Goal: Transaction & Acquisition: Purchase product/service

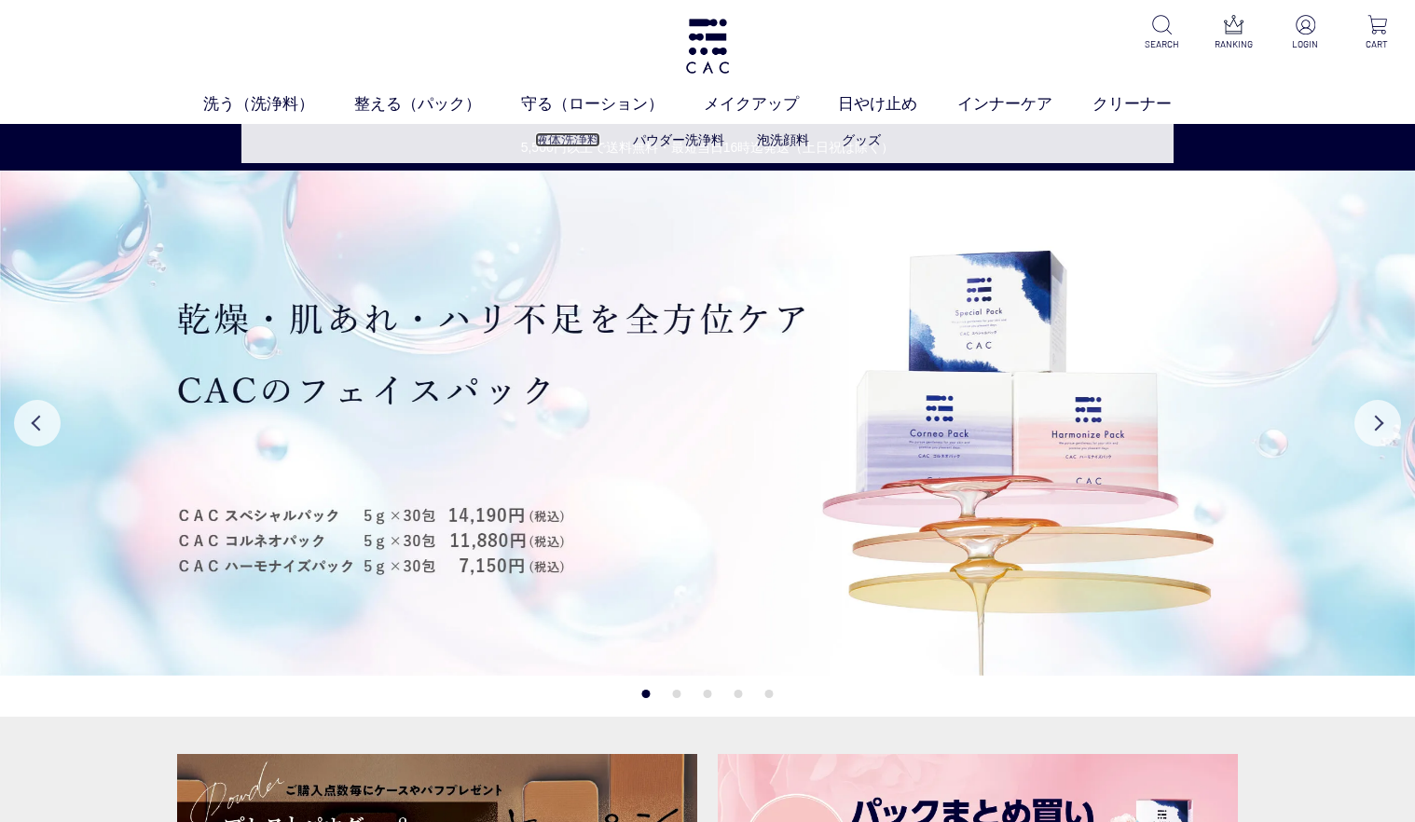
click at [555, 133] on link "液体洗浄料" at bounding box center [567, 139] width 65 height 15
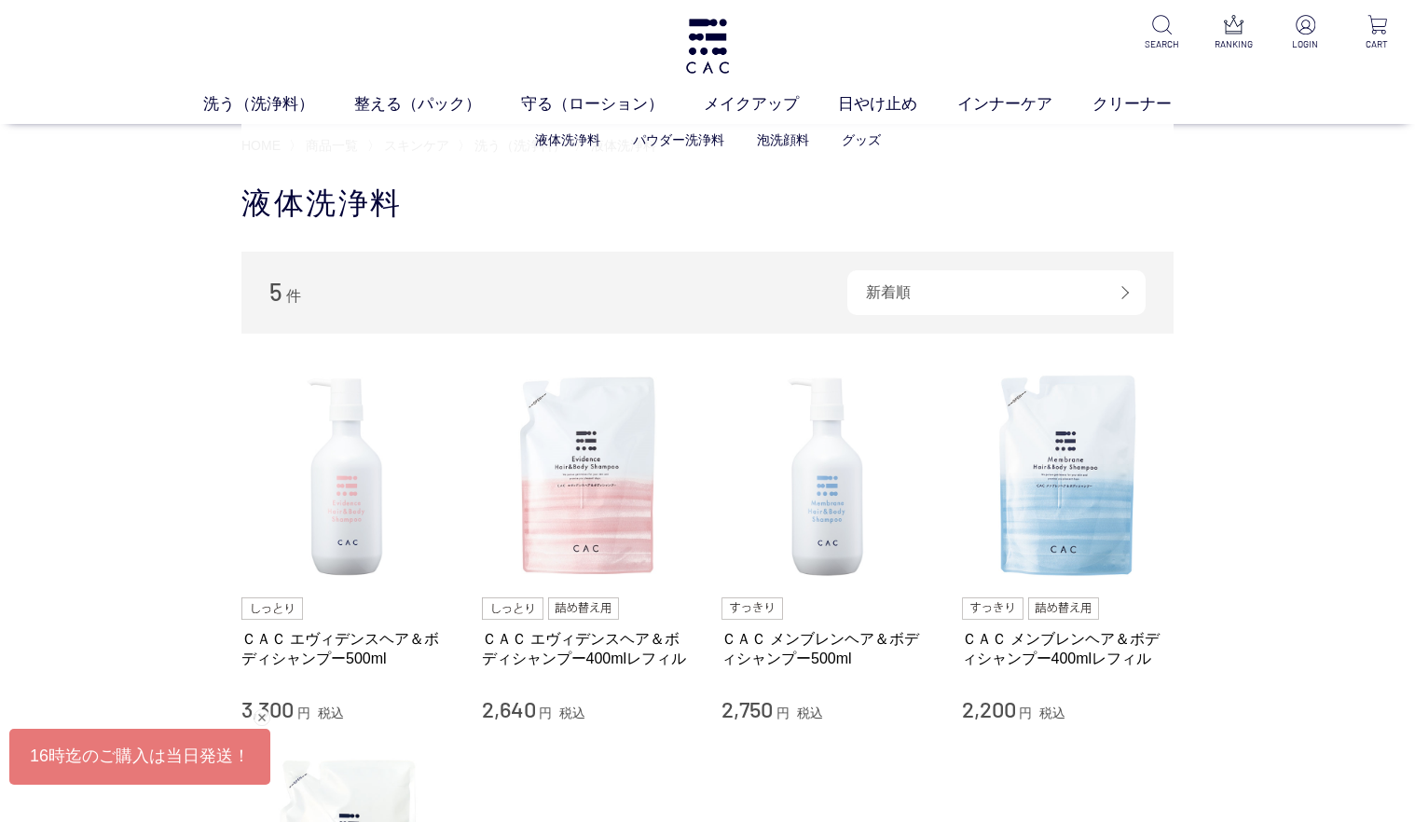
click at [867, 130] on ul "液体洗浄料 パウダー洗浄料 泡洗顔料 グッズ" at bounding box center [707, 140] width 932 height 46
click at [871, 135] on link "グッズ" at bounding box center [861, 139] width 39 height 15
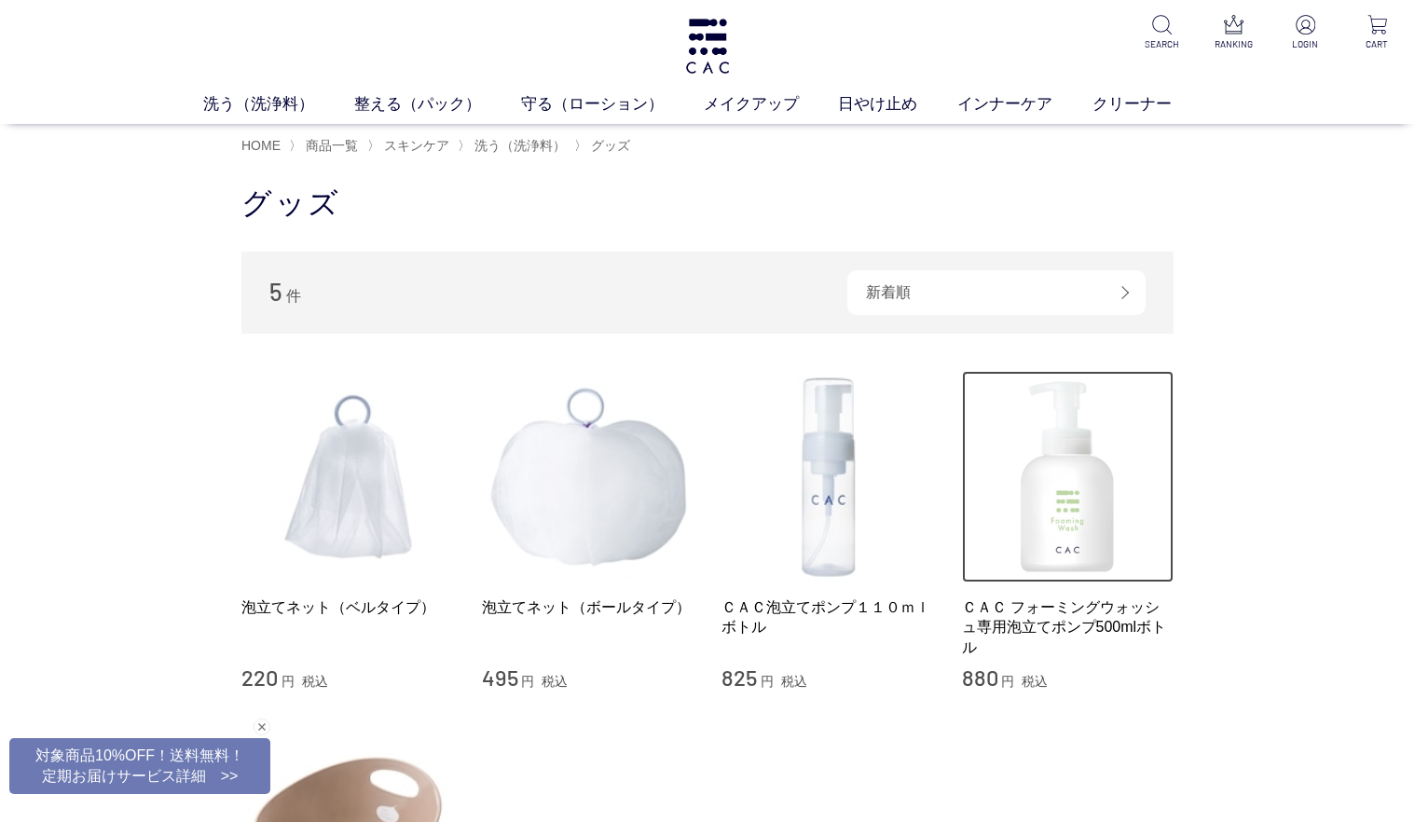
click at [1100, 536] on img at bounding box center [1068, 477] width 213 height 213
